Goal: Use online tool/utility: Use online tool/utility

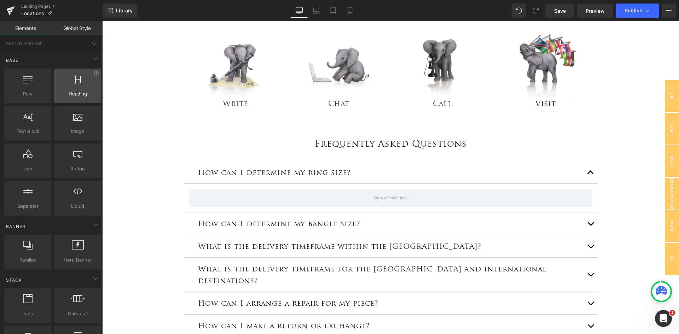
scroll to position [424, 0]
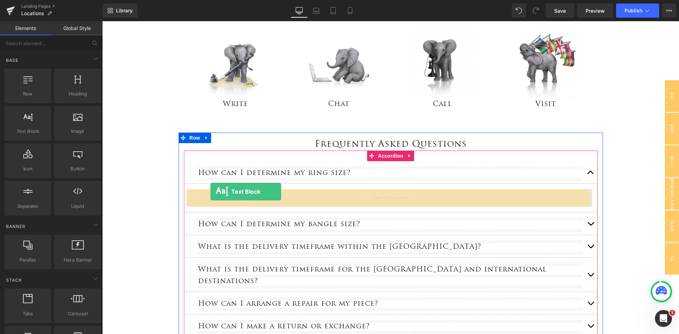
drag, startPoint x: 133, startPoint y: 147, endPoint x: 210, endPoint y: 192, distance: 89.3
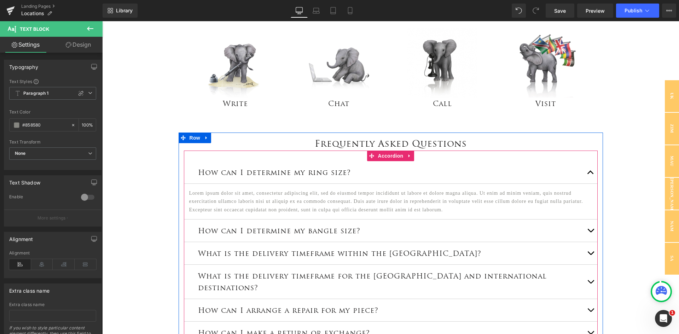
click at [587, 232] on button "button" at bounding box center [590, 231] width 14 height 22
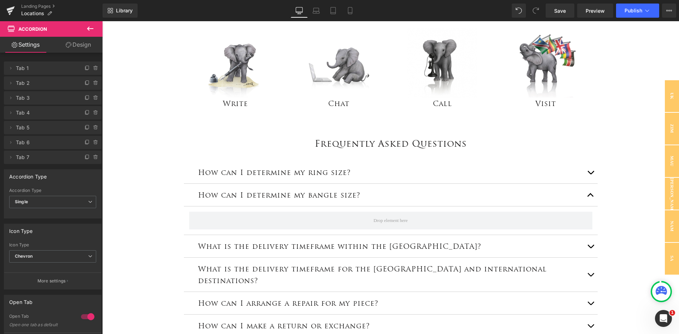
click at [87, 28] on icon at bounding box center [90, 28] width 8 height 8
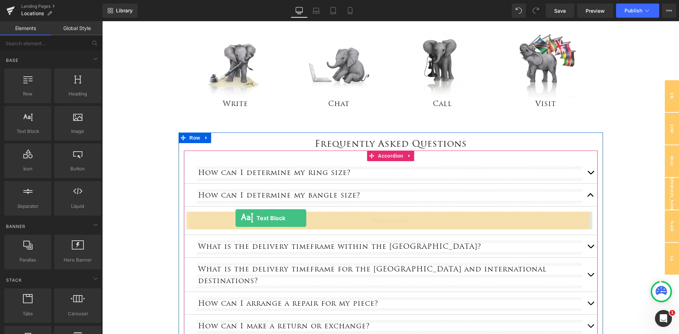
drag, startPoint x: 128, startPoint y: 139, endPoint x: 235, endPoint y: 218, distance: 133.7
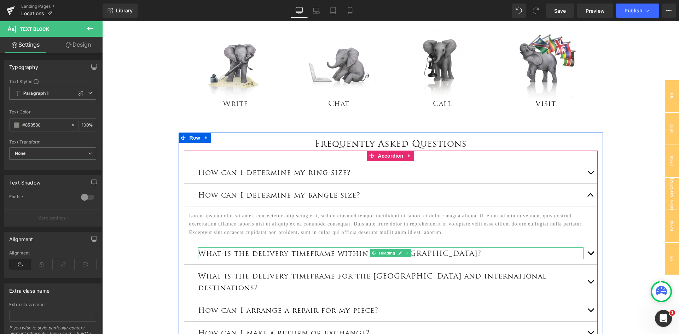
click at [470, 255] on h3 "What is the delivery timeframe within the [GEOGRAPHIC_DATA]?" at bounding box center [390, 254] width 385 height 12
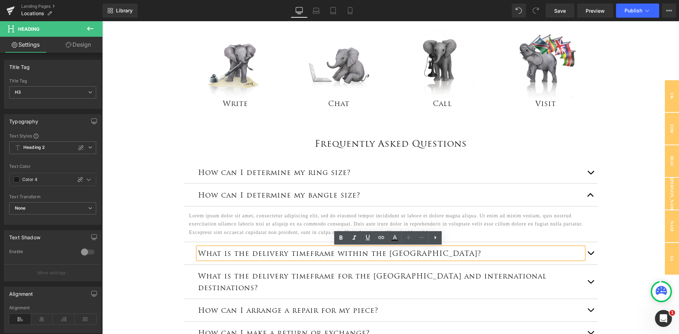
click at [590, 255] on span "button" at bounding box center [590, 255] width 0 height 0
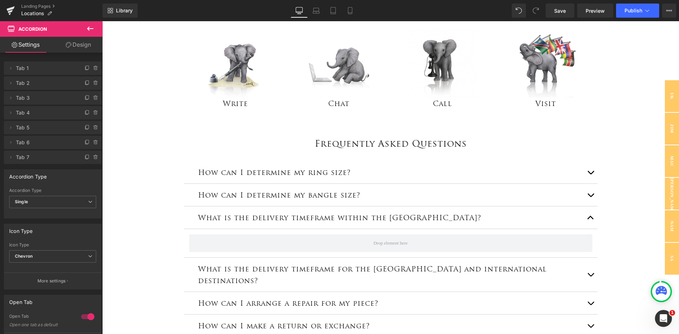
click at [88, 29] on icon at bounding box center [90, 29] width 6 height 4
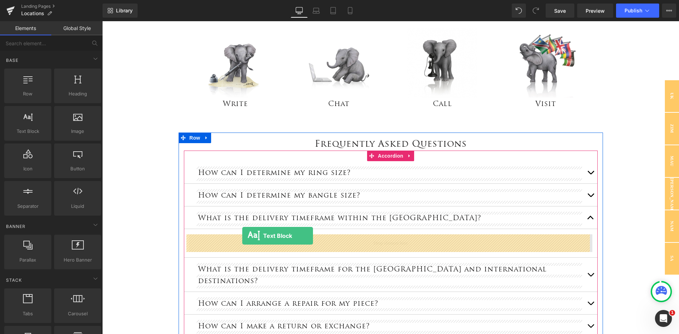
drag, startPoint x: 133, startPoint y: 139, endPoint x: 242, endPoint y: 236, distance: 146.0
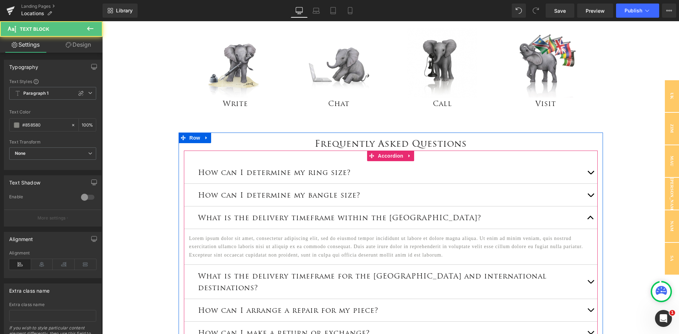
scroll to position [530, 0]
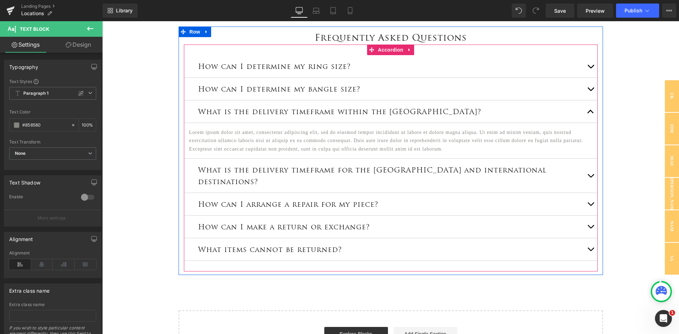
click at [590, 177] on span "button" at bounding box center [590, 177] width 0 height 0
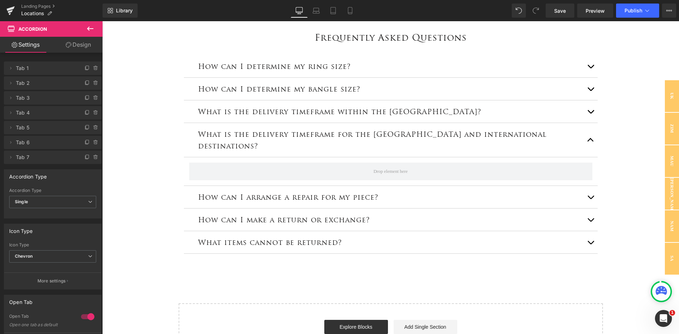
click at [87, 25] on icon at bounding box center [90, 28] width 8 height 8
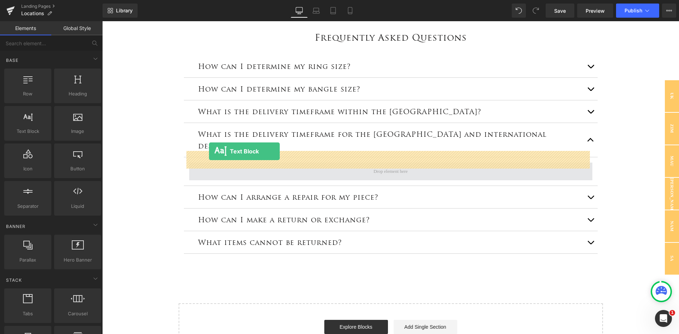
drag, startPoint x: 128, startPoint y: 145, endPoint x: 209, endPoint y: 151, distance: 81.2
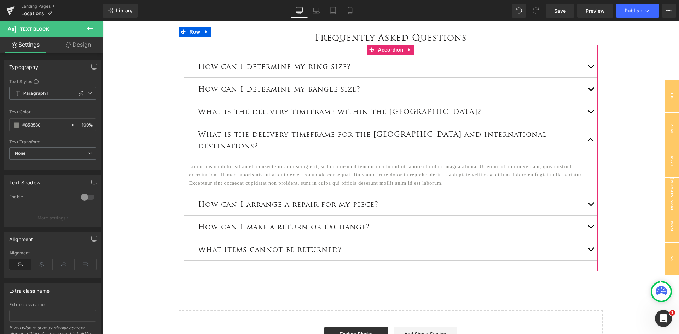
click at [587, 193] on button "button" at bounding box center [590, 204] width 14 height 22
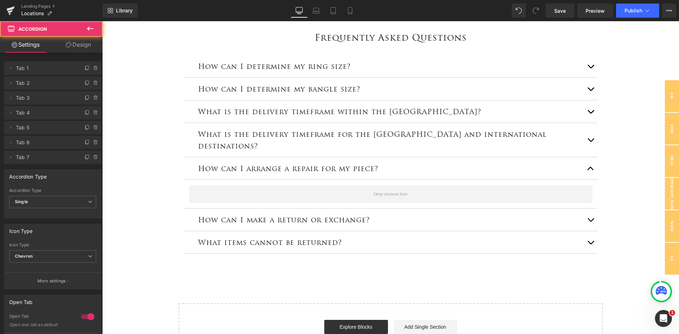
click at [89, 30] on icon at bounding box center [90, 28] width 8 height 8
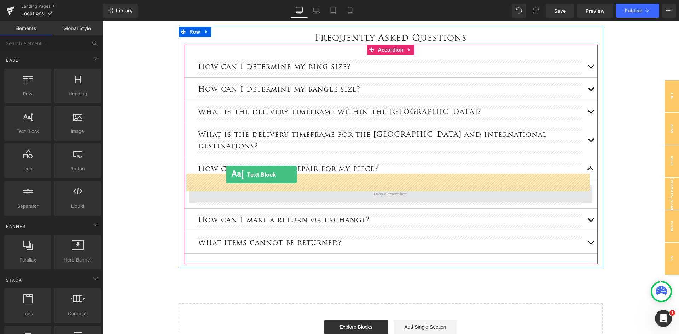
drag, startPoint x: 132, startPoint y: 147, endPoint x: 226, endPoint y: 175, distance: 97.6
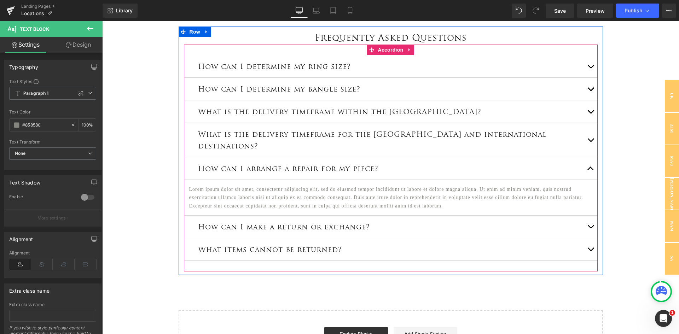
click at [589, 216] on button "button" at bounding box center [590, 227] width 14 height 22
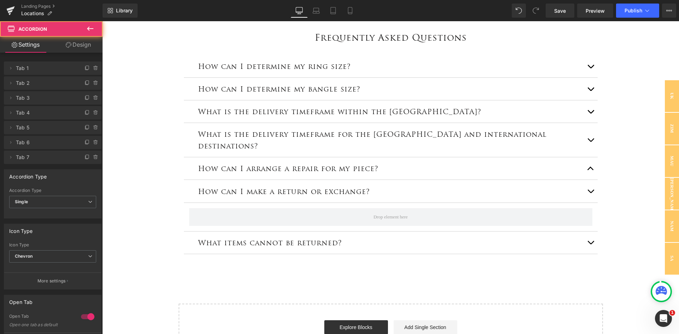
click at [90, 30] on icon at bounding box center [90, 28] width 8 height 8
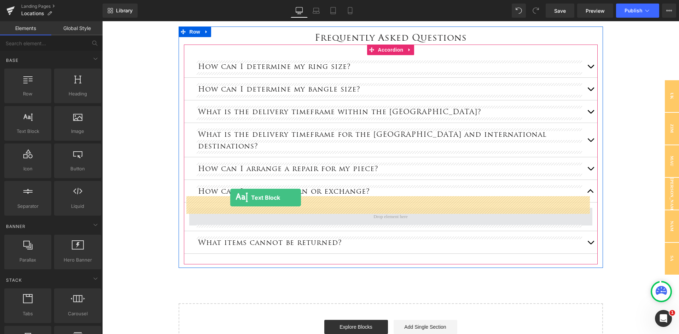
drag, startPoint x: 120, startPoint y: 143, endPoint x: 230, endPoint y: 198, distance: 123.0
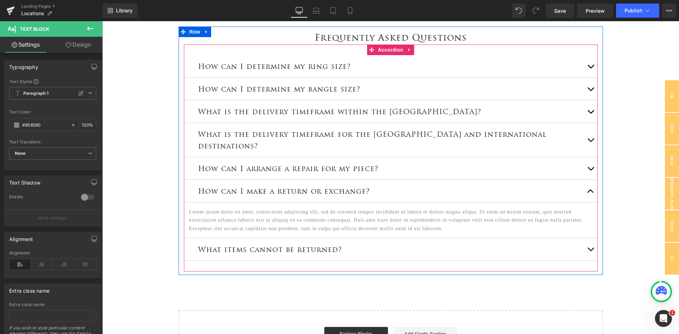
click at [588, 238] on button "button" at bounding box center [590, 249] width 14 height 22
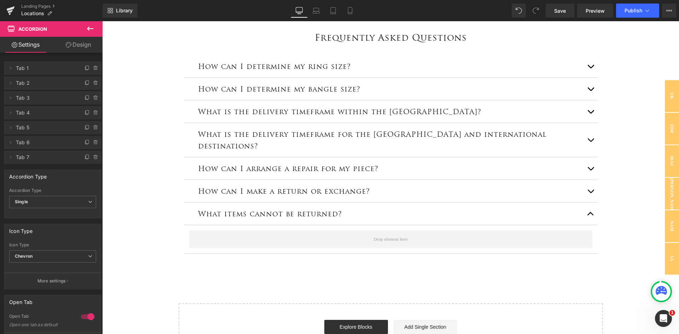
click at [91, 28] on icon at bounding box center [90, 29] width 6 height 4
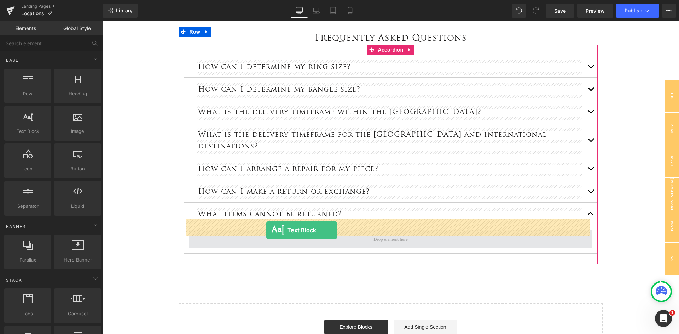
drag, startPoint x: 128, startPoint y: 138, endPoint x: 266, endPoint y: 230, distance: 166.5
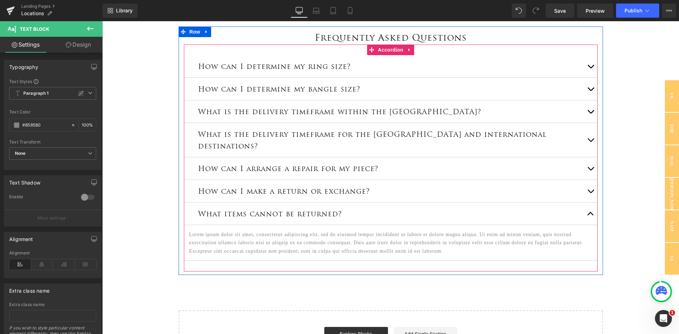
drag, startPoint x: 589, startPoint y: 67, endPoint x: 616, endPoint y: 83, distance: 31.4
click at [590, 68] on span "button" at bounding box center [590, 68] width 0 height 0
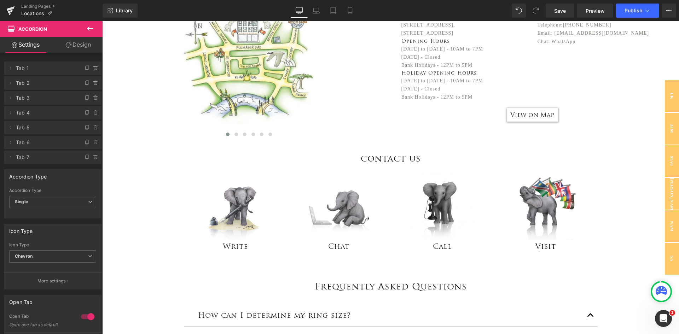
scroll to position [283, 0]
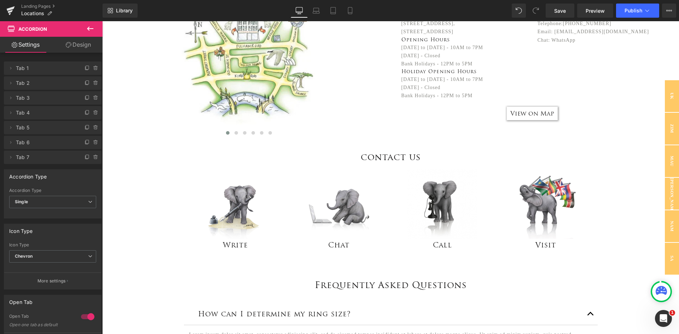
click at [93, 26] on icon at bounding box center [90, 28] width 8 height 8
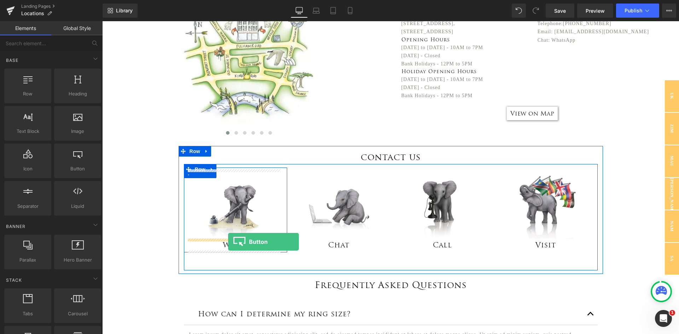
drag, startPoint x: 167, startPoint y: 184, endPoint x: 228, endPoint y: 242, distance: 84.3
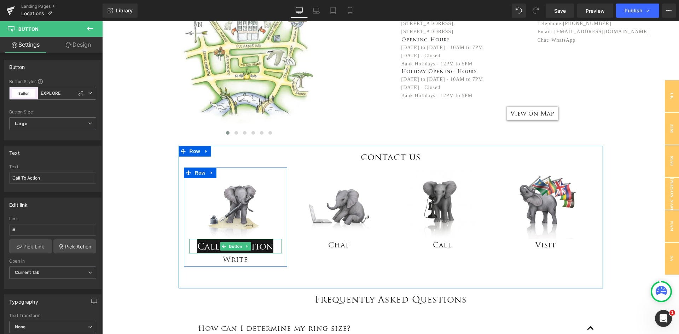
click at [229, 249] on span "Button" at bounding box center [235, 246] width 16 height 8
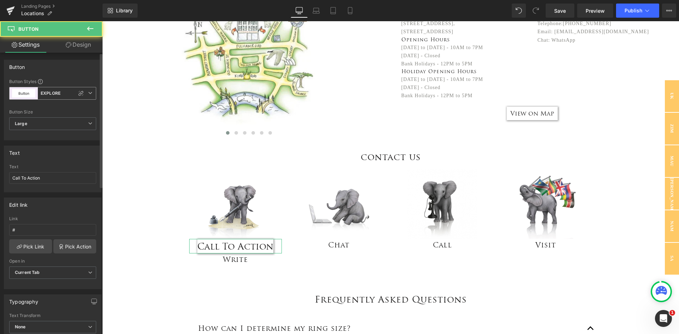
click at [88, 92] on icon at bounding box center [90, 93] width 4 height 4
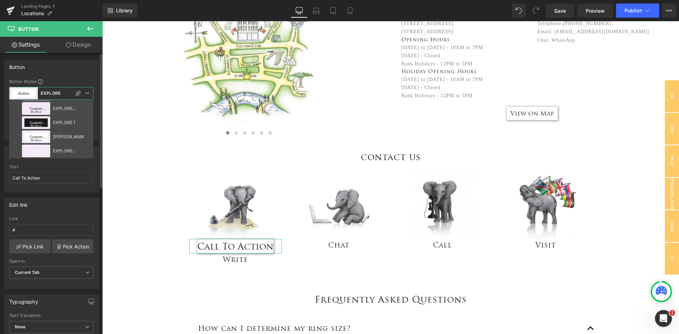
scroll to position [44, 0]
click at [70, 137] on div "[PERSON_NAME]" at bounding box center [68, 136] width 31 height 5
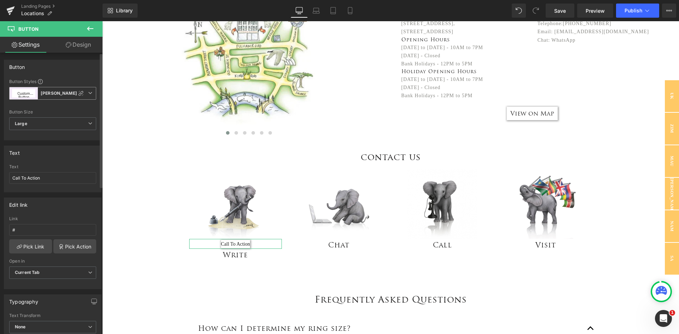
click at [87, 90] on span "Custom Button [PERSON_NAME] Test" at bounding box center [52, 93] width 87 height 13
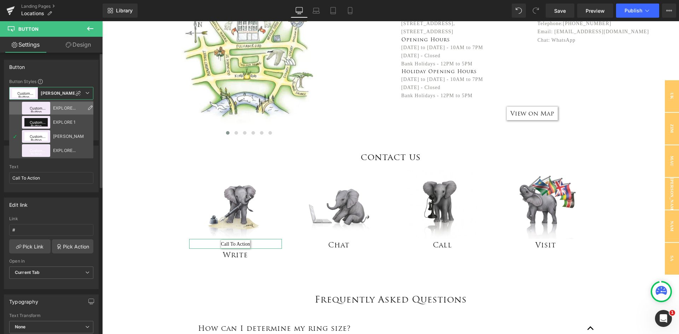
click at [65, 107] on div "EXPLORE MORE - GREY" at bounding box center [68, 108] width 31 height 5
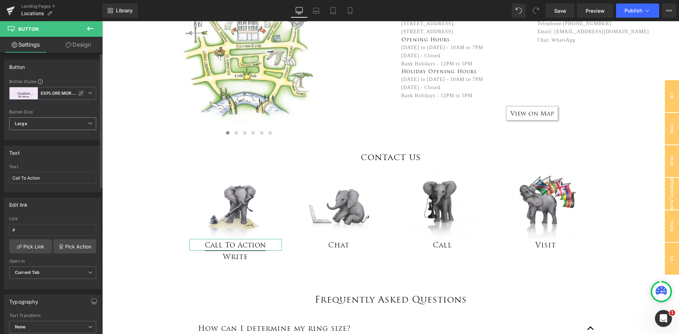
click at [61, 125] on span "Large" at bounding box center [52, 123] width 87 height 13
click at [58, 146] on li "Medium" at bounding box center [51, 147] width 84 height 11
drag, startPoint x: 52, startPoint y: 177, endPoint x: 5, endPoint y: 170, distance: 48.4
click at [5, 170] on div "Call To Action Text Call To Action" at bounding box center [52, 178] width 97 height 28
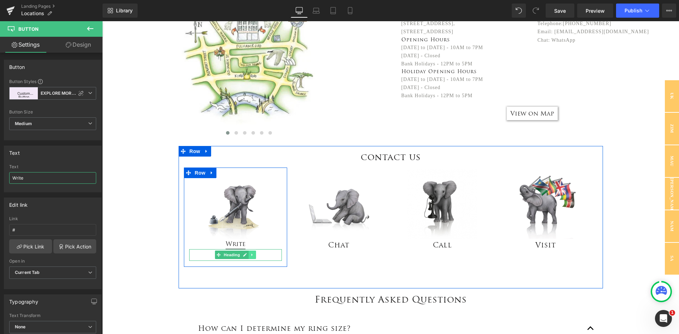
type input "Write"
click at [250, 256] on icon at bounding box center [252, 255] width 4 height 4
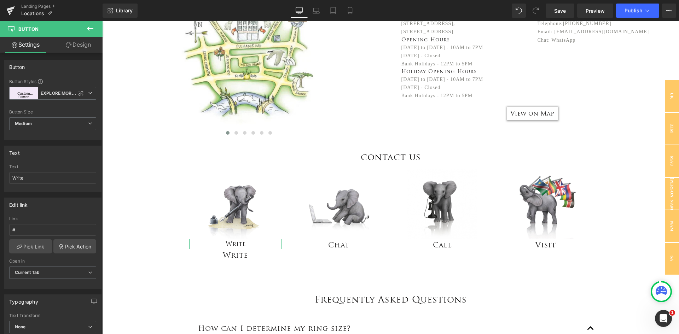
click at [80, 45] on link "Design" at bounding box center [78, 45] width 51 height 16
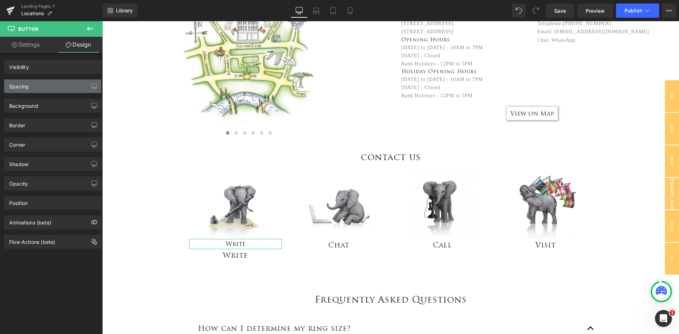
click at [58, 87] on div "Spacing" at bounding box center [52, 86] width 97 height 13
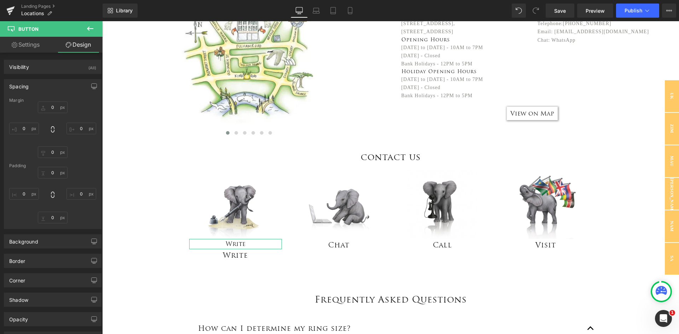
type input "0"
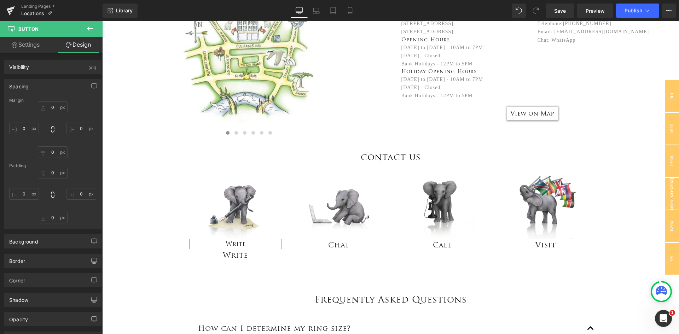
type input "0"
click at [25, 192] on input "0" at bounding box center [24, 194] width 30 height 12
type input "5"
click at [70, 191] on input "0" at bounding box center [81, 194] width 30 height 12
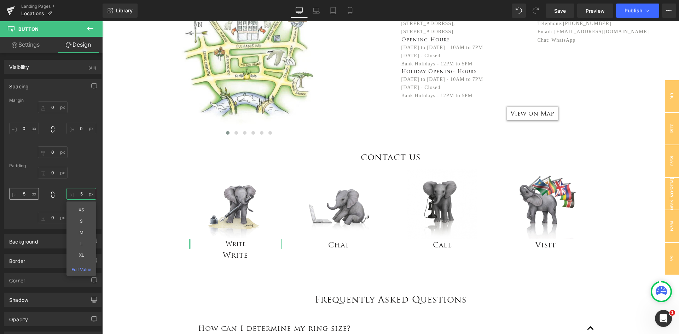
type input "5"
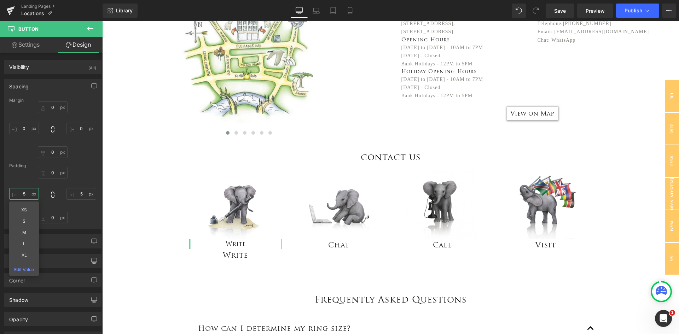
click at [24, 195] on input "5" at bounding box center [24, 194] width 30 height 12
type input "15"
click at [77, 197] on input "5" at bounding box center [81, 194] width 30 height 12
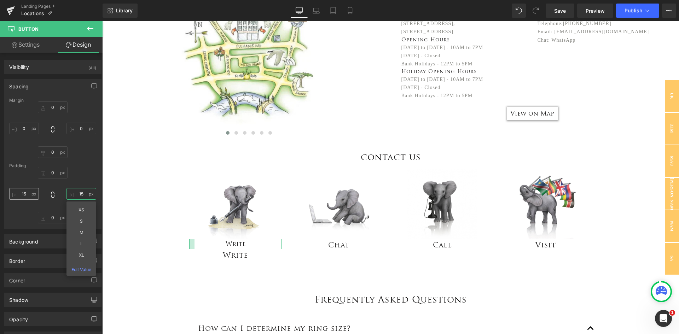
type input "15"
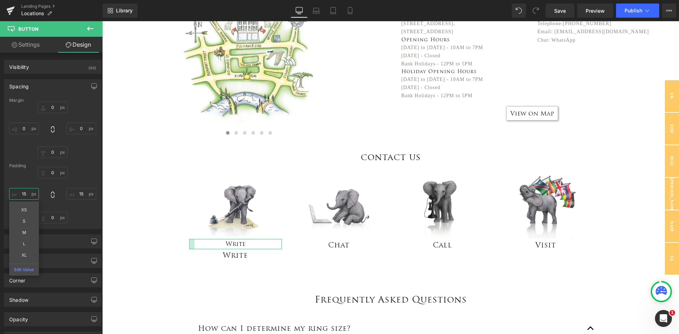
click at [28, 197] on input "15" at bounding box center [24, 194] width 30 height 12
type input "10"
click at [83, 197] on input "15" at bounding box center [81, 194] width 30 height 12
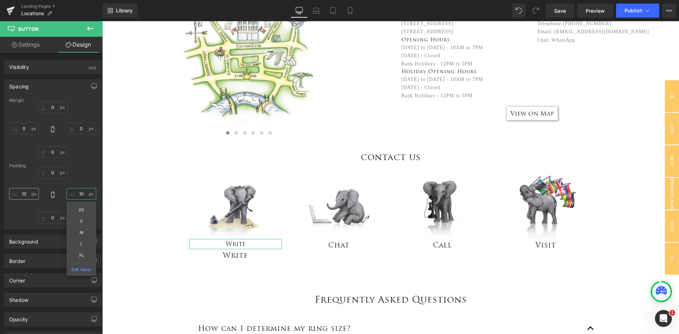
type input "10"
click at [26, 194] on input "10" at bounding box center [24, 194] width 30 height 12
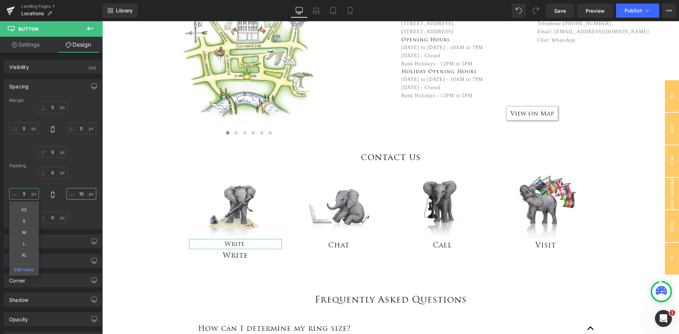
type input "5"
click at [77, 194] on input "10" at bounding box center [81, 194] width 30 height 12
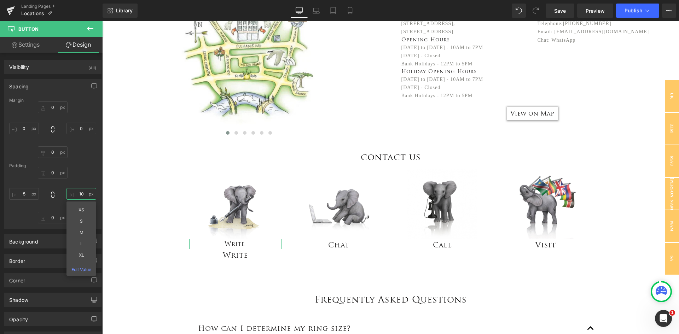
click at [78, 194] on input "10" at bounding box center [81, 194] width 30 height 12
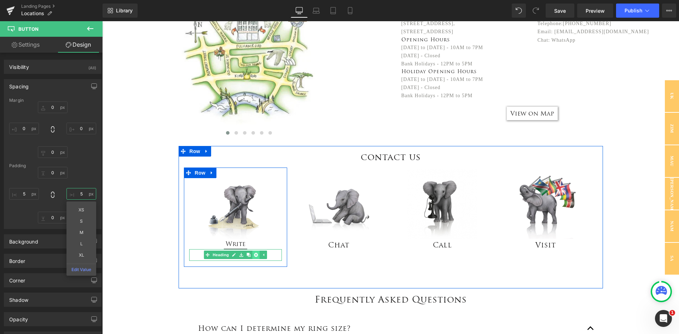
type input "5"
click at [254, 255] on icon at bounding box center [256, 255] width 4 height 4
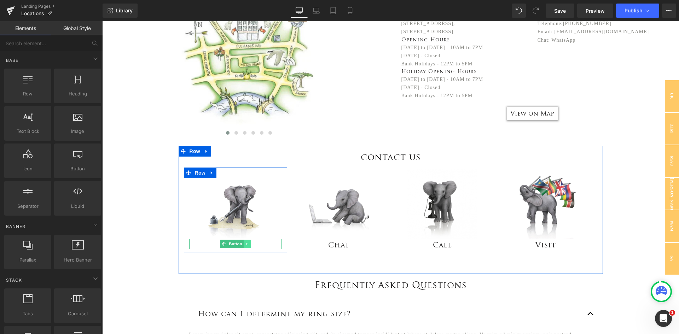
click at [245, 244] on icon at bounding box center [247, 244] width 4 height 4
click at [241, 243] on icon at bounding box center [243, 244] width 4 height 4
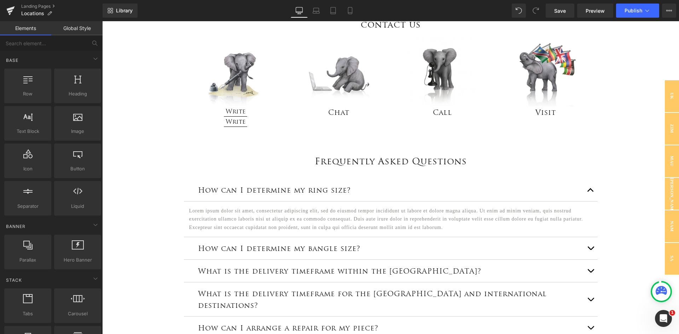
scroll to position [341, 0]
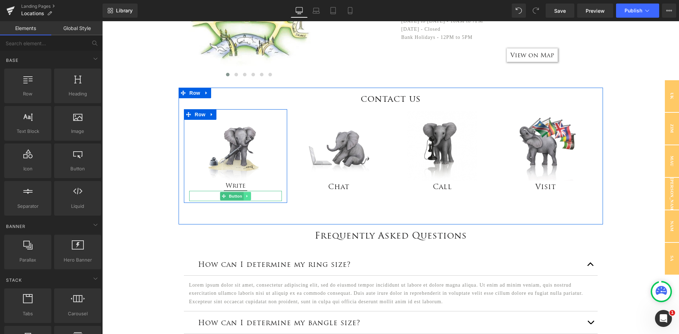
click at [245, 195] on icon at bounding box center [247, 196] width 4 height 4
click at [241, 194] on icon at bounding box center [243, 196] width 4 height 4
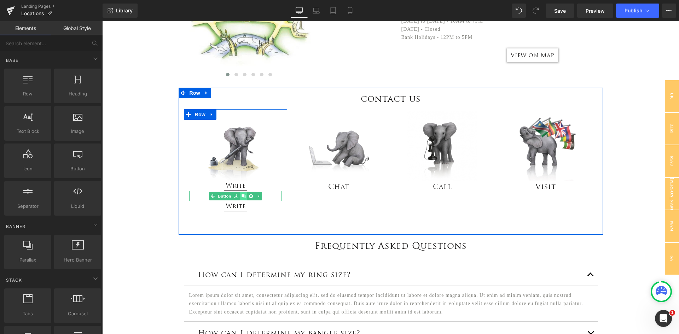
click at [241, 197] on icon at bounding box center [243, 196] width 4 height 4
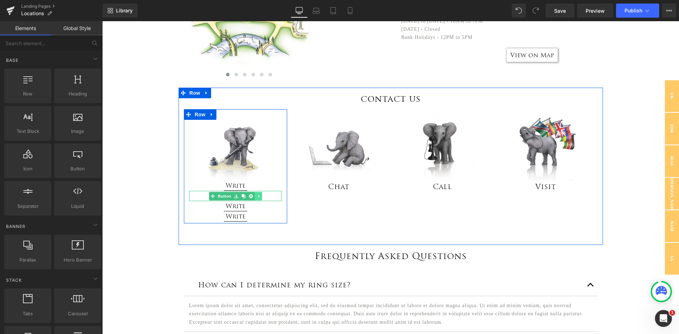
click at [258, 195] on icon at bounding box center [258, 196] width 1 height 2
click at [258, 186] on icon at bounding box center [258, 186] width 1 height 2
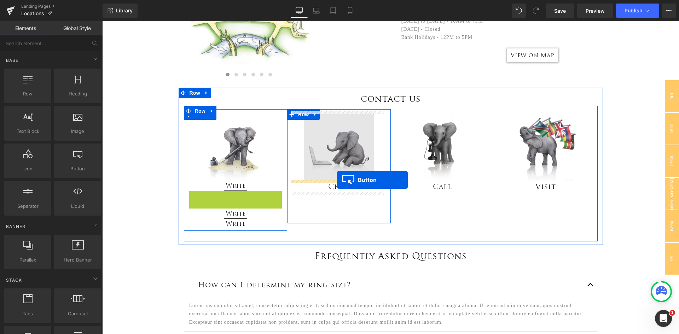
drag, startPoint x: 229, startPoint y: 198, endPoint x: 337, endPoint y: 180, distance: 109.7
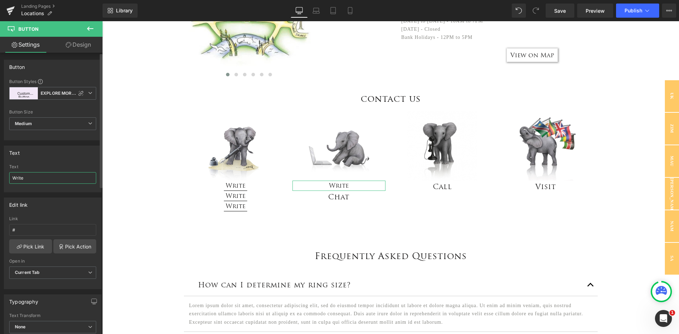
drag, startPoint x: 27, startPoint y: 182, endPoint x: 1, endPoint y: 179, distance: 26.3
click at [1, 179] on div "Text Write Text Write" at bounding box center [53, 166] width 106 height 52
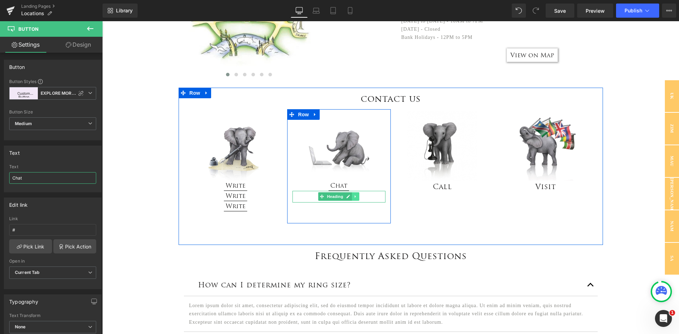
type input "Chat"
click at [354, 197] on icon at bounding box center [356, 196] width 4 height 4
click at [356, 198] on link at bounding box center [359, 196] width 7 height 8
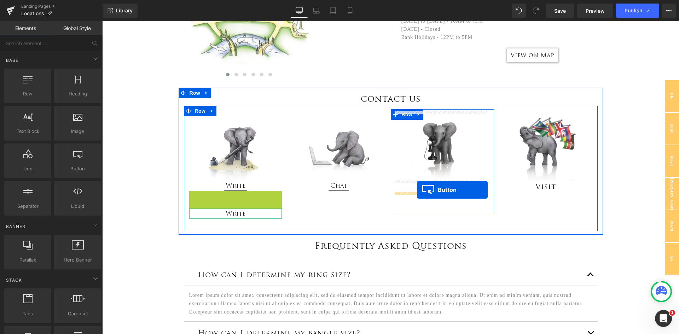
drag, startPoint x: 220, startPoint y: 193, endPoint x: 417, endPoint y: 190, distance: 197.0
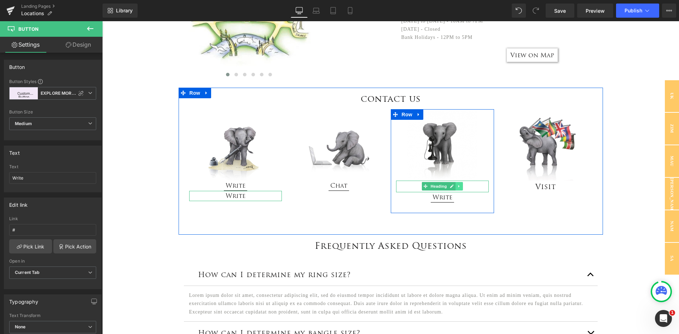
click at [457, 185] on icon at bounding box center [459, 186] width 4 height 4
click at [461, 186] on icon at bounding box center [463, 187] width 4 height 4
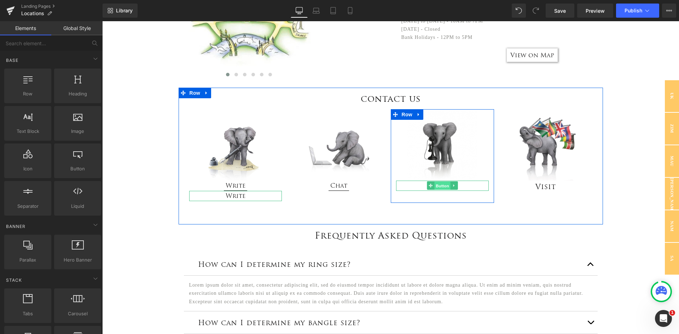
click at [437, 187] on span "Button" at bounding box center [442, 186] width 16 height 8
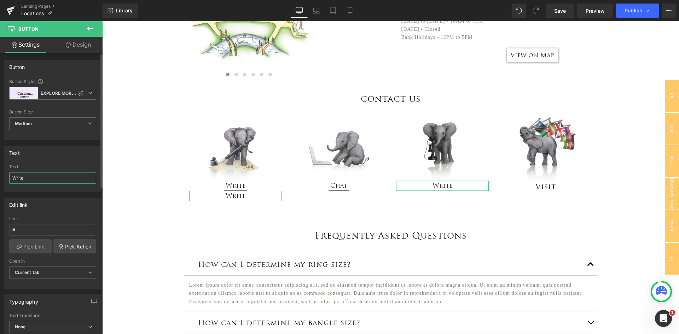
drag, startPoint x: 38, startPoint y: 182, endPoint x: 2, endPoint y: 180, distance: 36.1
click at [2, 180] on div "Text Write Text Write" at bounding box center [53, 166] width 106 height 52
type input "Call"
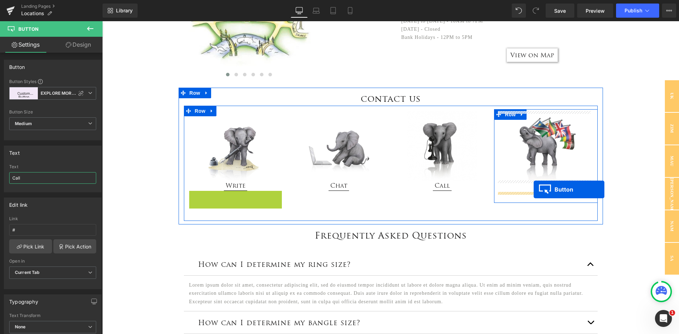
drag, startPoint x: 220, startPoint y: 194, endPoint x: 534, endPoint y: 190, distance: 313.7
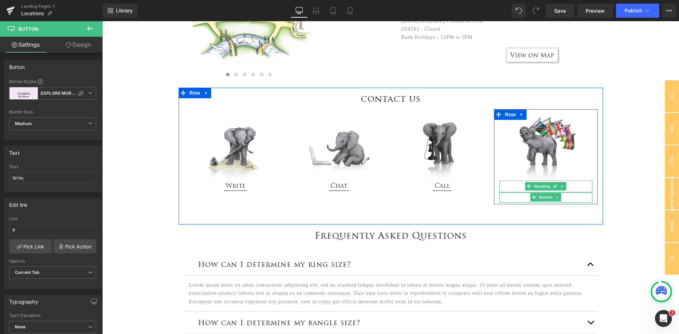
click at [560, 186] on icon at bounding box center [562, 186] width 4 height 4
click at [564, 187] on icon at bounding box center [566, 187] width 4 height 4
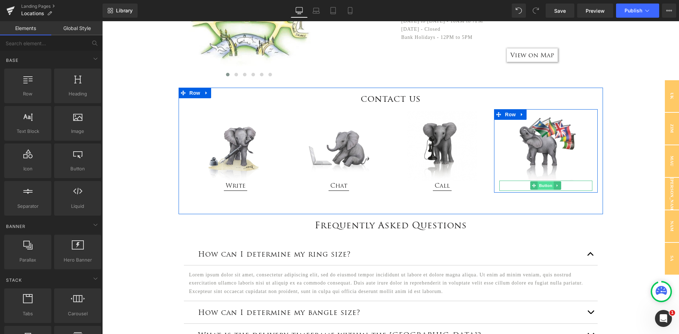
click at [545, 188] on span "Button" at bounding box center [545, 185] width 16 height 8
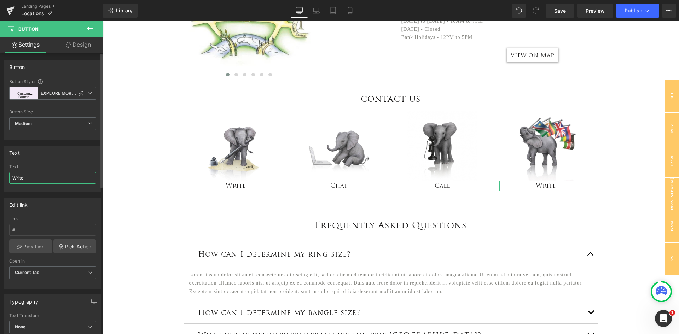
drag, startPoint x: 33, startPoint y: 175, endPoint x: 4, endPoint y: 179, distance: 29.6
click at [4, 179] on div "Text Write Text Write" at bounding box center [53, 169] width 98 height 47
type input "Visit"
click at [87, 26] on icon at bounding box center [90, 28] width 8 height 8
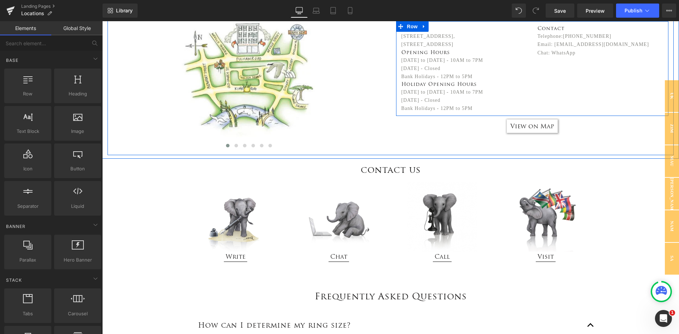
scroll to position [270, 0]
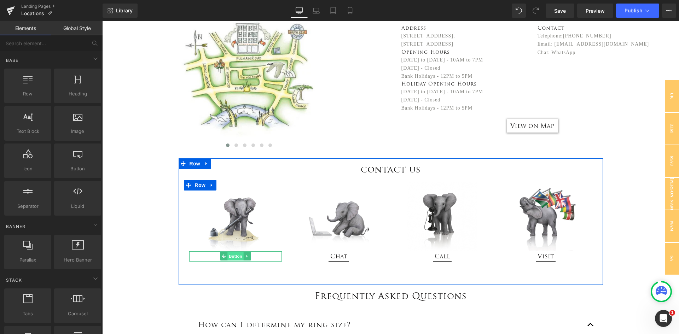
click at [231, 257] on span "Button" at bounding box center [235, 256] width 16 height 8
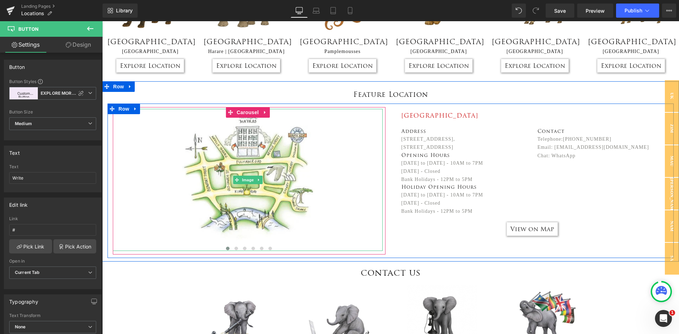
scroll to position [164, 0]
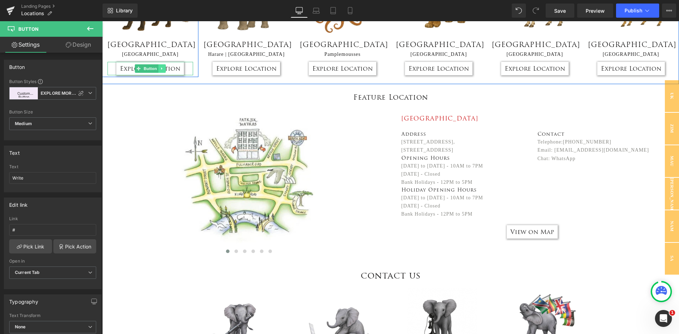
click at [159, 66] on link at bounding box center [161, 68] width 7 height 8
click at [156, 68] on icon at bounding box center [158, 69] width 4 height 4
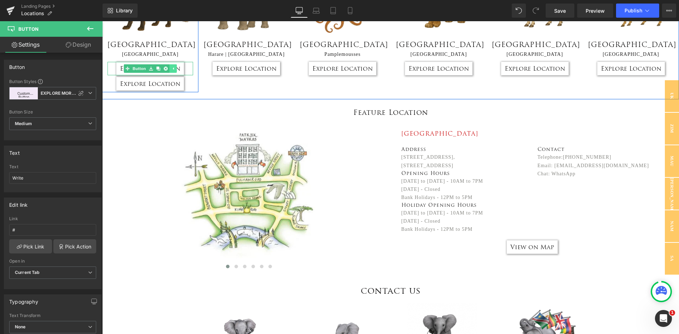
click at [171, 68] on icon at bounding box center [173, 68] width 4 height 4
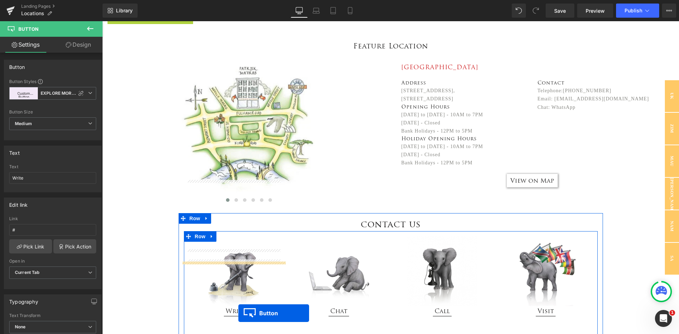
scroll to position [306, 0]
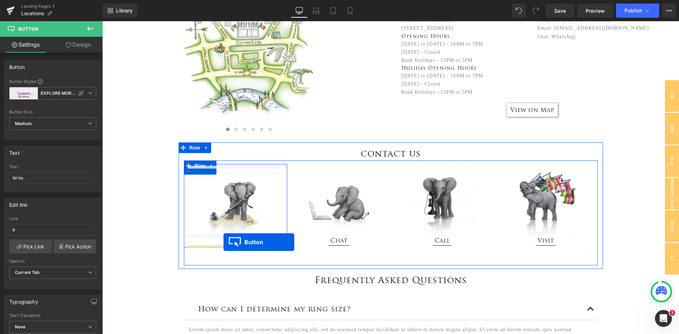
drag, startPoint x: 136, startPoint y: 81, endPoint x: 223, endPoint y: 242, distance: 183.7
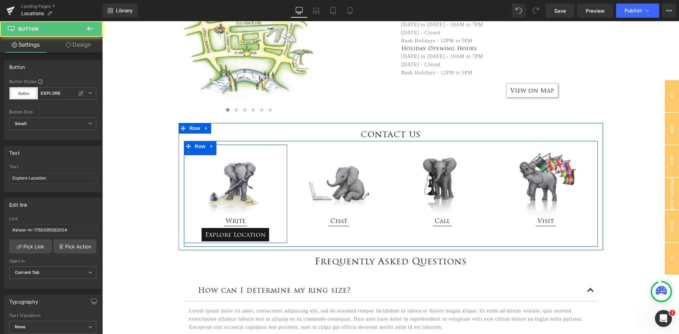
scroll to position [286, 0]
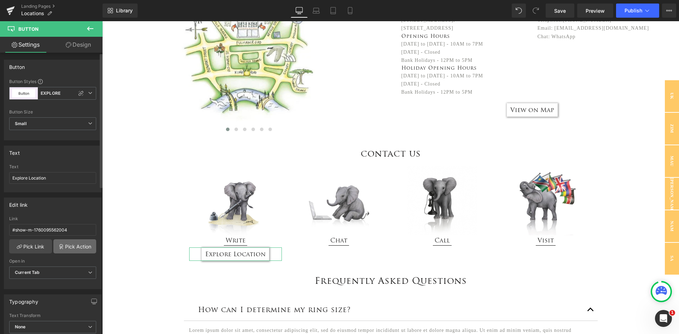
click at [70, 250] on link "Pick Action" at bounding box center [74, 246] width 43 height 14
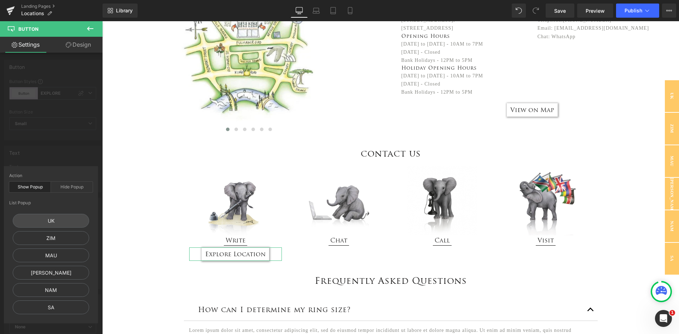
click at [30, 185] on div "Show Popup" at bounding box center [30, 187] width 42 height 11
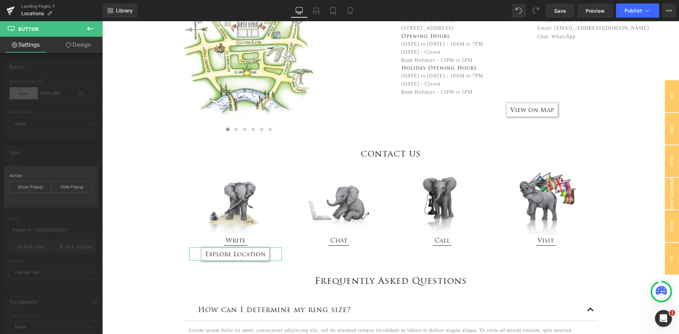
click at [56, 172] on div "Action Show Popup Hide Popup List Popup UK ZIM [PERSON_NAME] NAM SA *You do not…" at bounding box center [51, 186] width 94 height 41
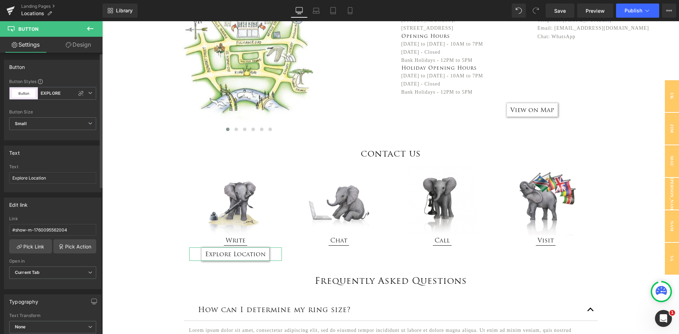
click at [58, 156] on div "Button Button Styles Custom EXPLORE Button EXPLORE MORE - GREY EXPLORE 1 [PERSO…" at bounding box center [53, 338] width 106 height 570
drag, startPoint x: 67, startPoint y: 231, endPoint x: 0, endPoint y: 227, distance: 67.3
click at [0, 227] on div "Edit link #show-m-1760095562004 Link #show-m-1760095562004 Pick Link Pick Actio…" at bounding box center [53, 240] width 106 height 97
click at [63, 204] on div "Edit link" at bounding box center [52, 204] width 97 height 13
drag, startPoint x: 62, startPoint y: 176, endPoint x: 0, endPoint y: 164, distance: 63.3
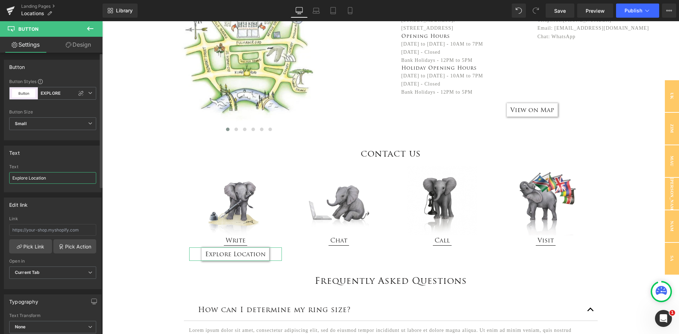
click at [0, 164] on div "Text Explore Location Text Explore Location" at bounding box center [53, 166] width 106 height 52
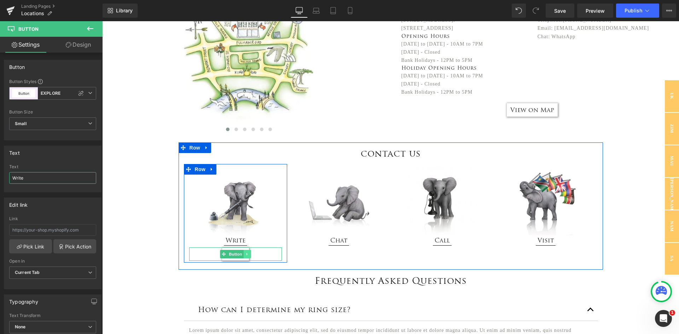
type input "Write"
click at [247, 255] on link at bounding box center [247, 254] width 7 height 8
click at [247, 255] on link at bounding box center [250, 254] width 7 height 8
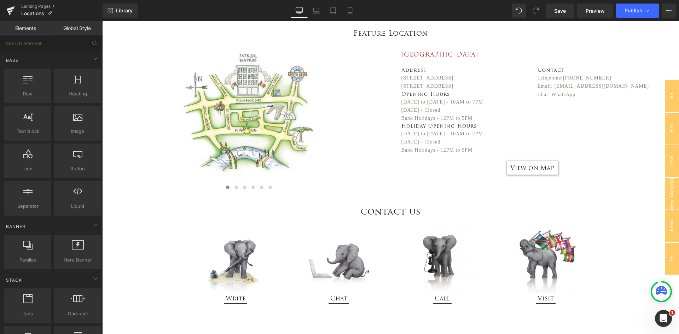
scroll to position [212, 0]
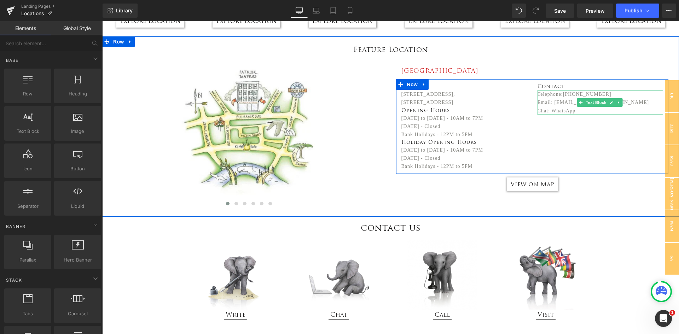
click at [558, 95] on p "Telephone:[PHONE_NUMBER]" at bounding box center [600, 94] width 126 height 8
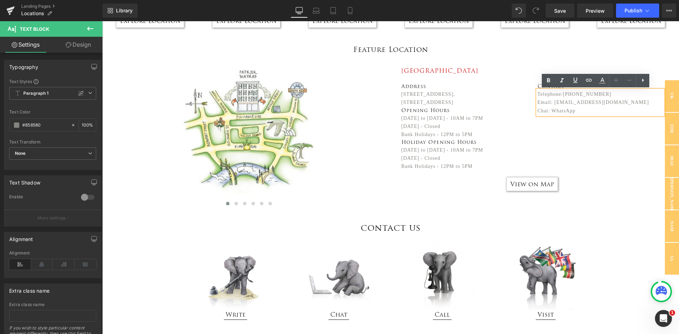
click at [561, 93] on p "Telephone:[PHONE_NUMBER]" at bounding box center [600, 94] width 126 height 8
click at [559, 93] on p "Telephone:[PHONE_NUMBER]" at bounding box center [600, 94] width 126 height 8
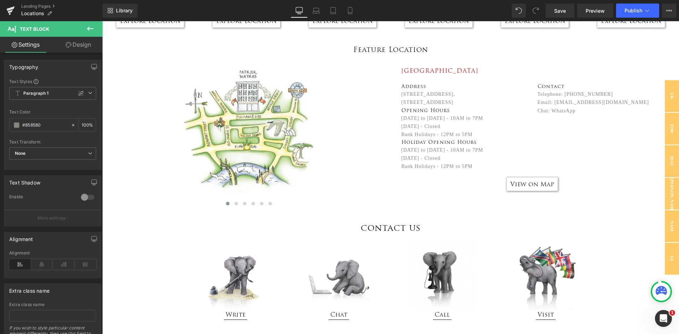
click at [90, 29] on icon at bounding box center [90, 29] width 6 height 4
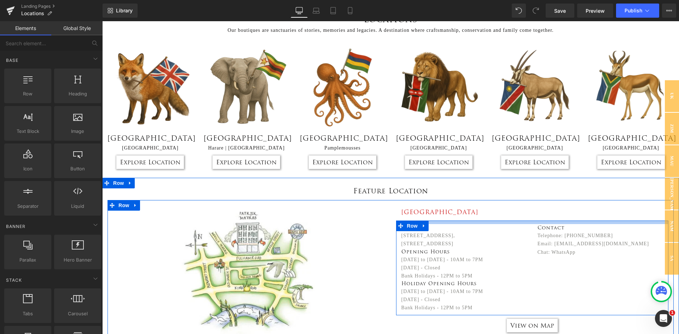
scroll to position [0, 0]
